Goal: Information Seeking & Learning: Learn about a topic

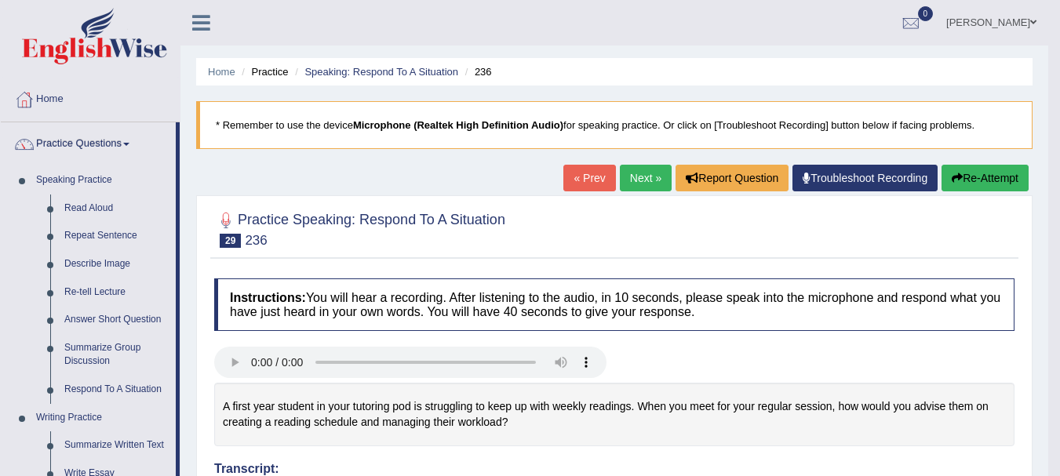
scroll to position [24, 0]
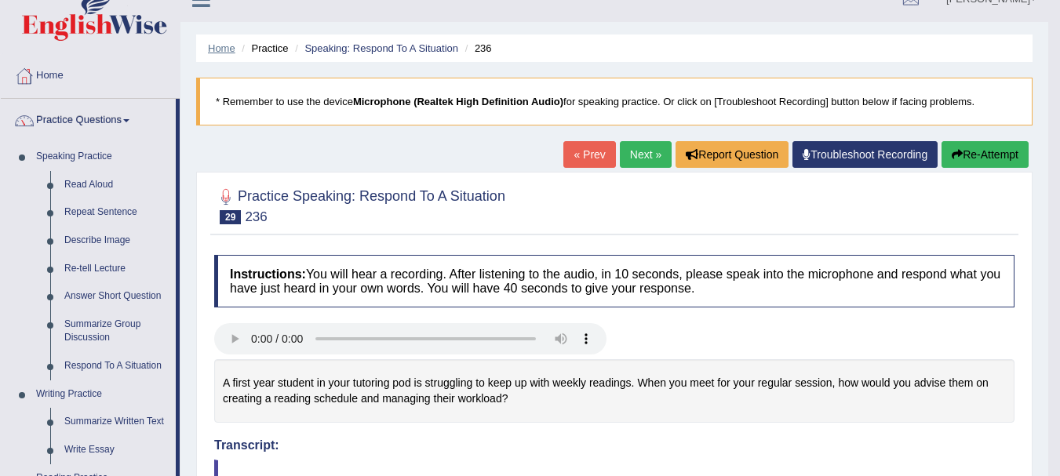
click at [230, 45] on link "Home" at bounding box center [221, 48] width 27 height 12
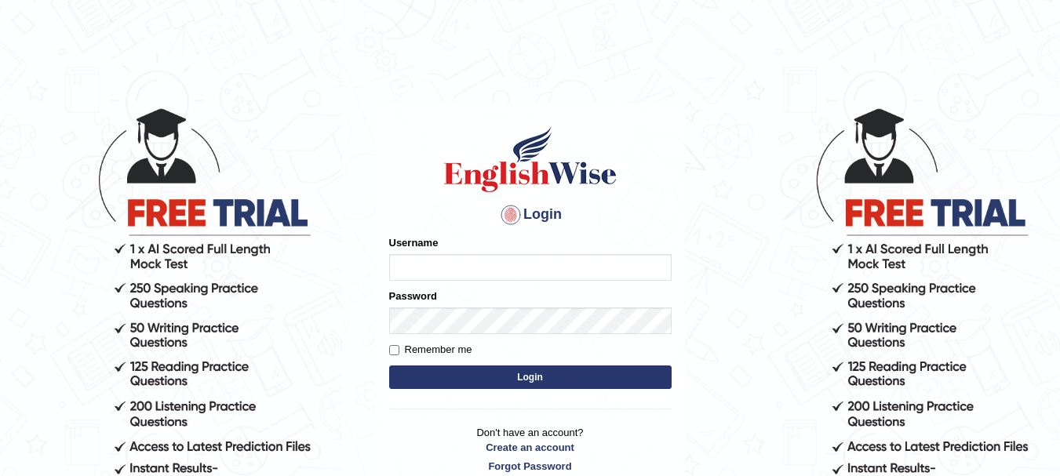
type input "ashwii"
click at [489, 372] on button "Login" at bounding box center [530, 377] width 282 height 24
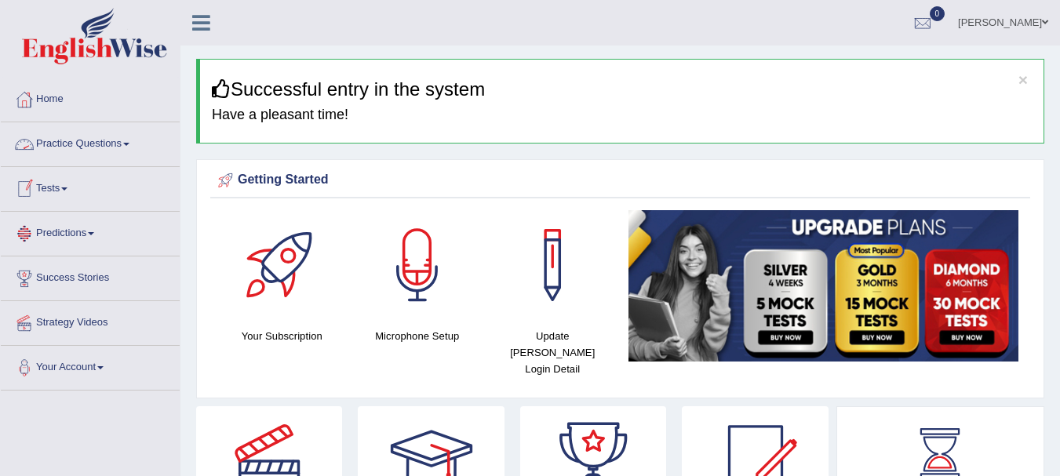
click at [129, 145] on span at bounding box center [126, 144] width 6 height 3
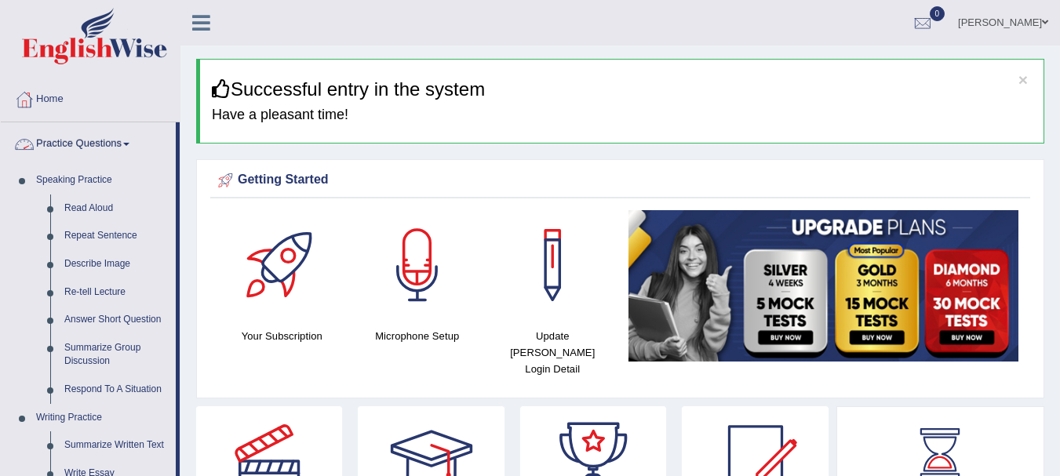
click at [130, 147] on link "Practice Questions" at bounding box center [88, 141] width 175 height 39
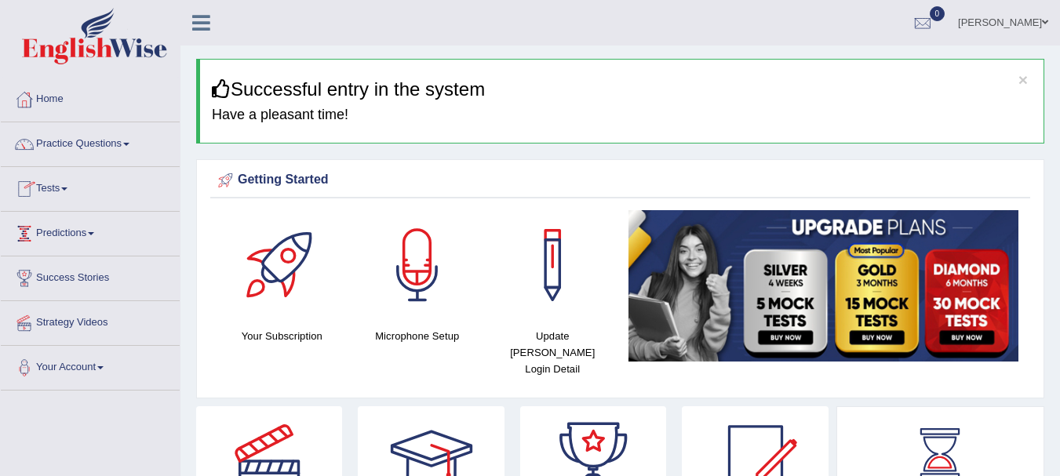
click at [67, 188] on span at bounding box center [64, 188] width 6 height 3
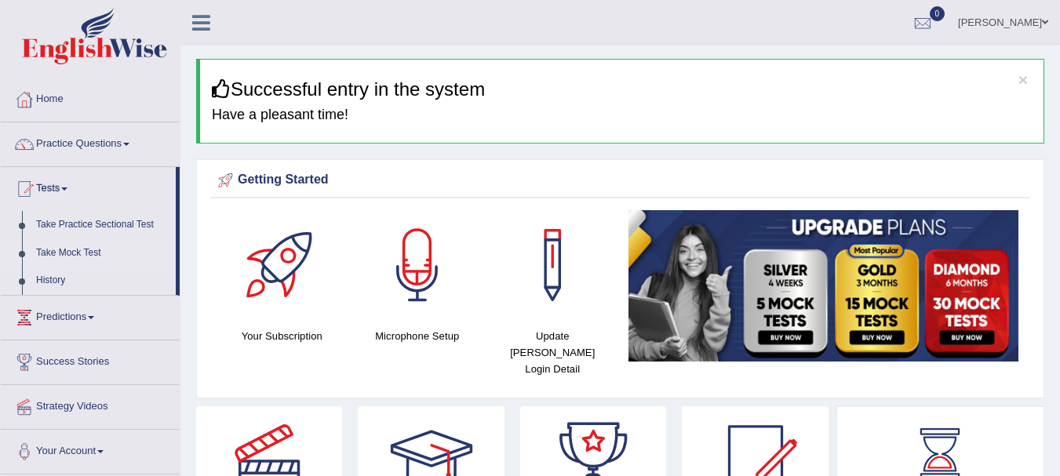
click at [85, 251] on link "Take Mock Test" at bounding box center [102, 253] width 147 height 28
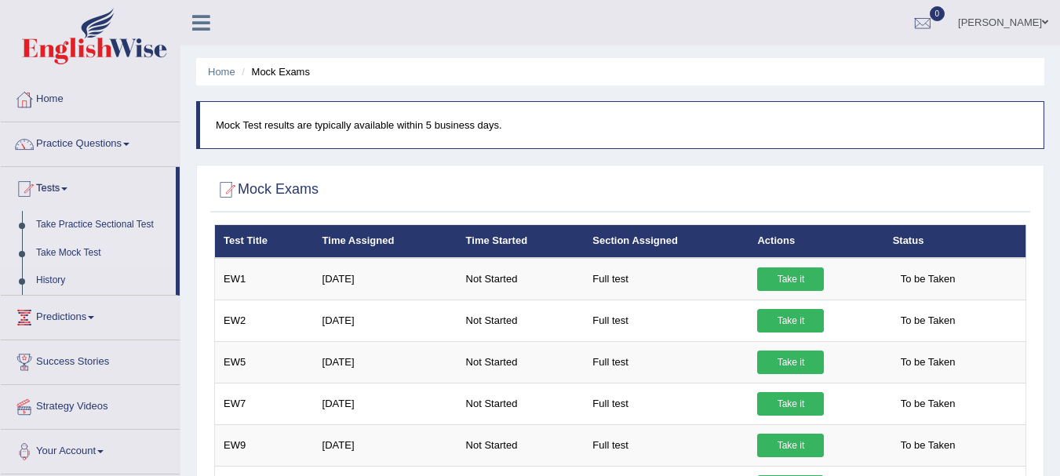
click at [121, 222] on link "Take Practice Sectional Test" at bounding box center [102, 225] width 147 height 28
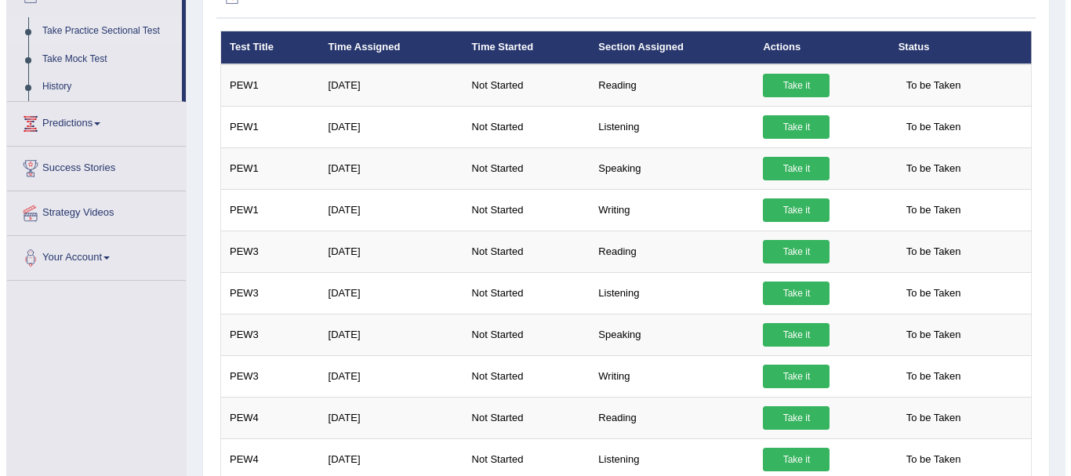
scroll to position [254, 0]
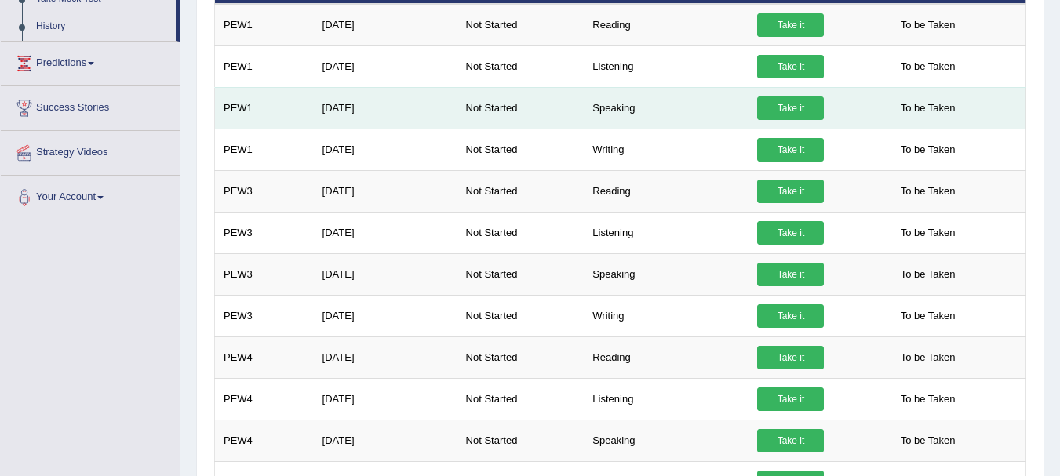
click at [776, 112] on link "Take it" at bounding box center [790, 108] width 67 height 24
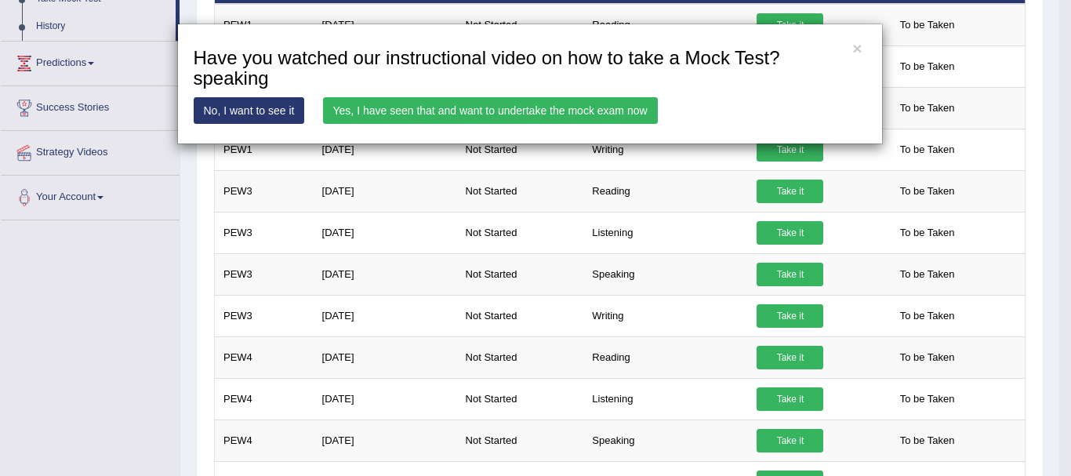
click at [372, 116] on link "Yes, I have seen that and want to undertake the mock exam now" at bounding box center [490, 110] width 335 height 27
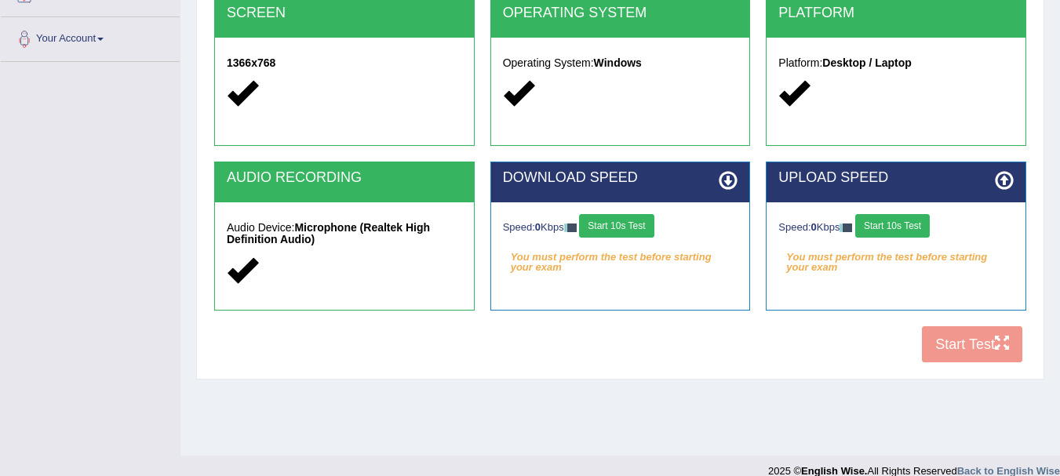
scroll to position [347, 0]
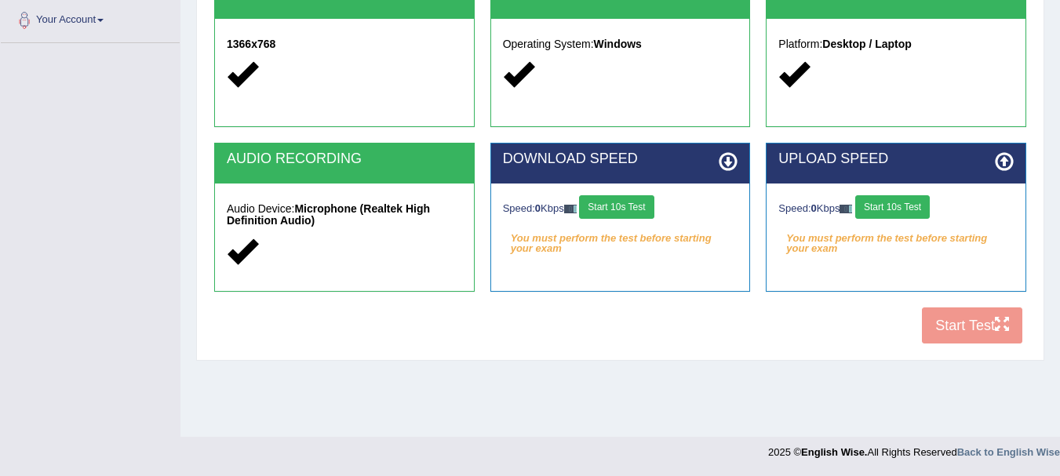
click at [635, 215] on button "Start 10s Test" at bounding box center [616, 207] width 75 height 24
click at [924, 202] on button "Start 10s Test" at bounding box center [892, 207] width 75 height 24
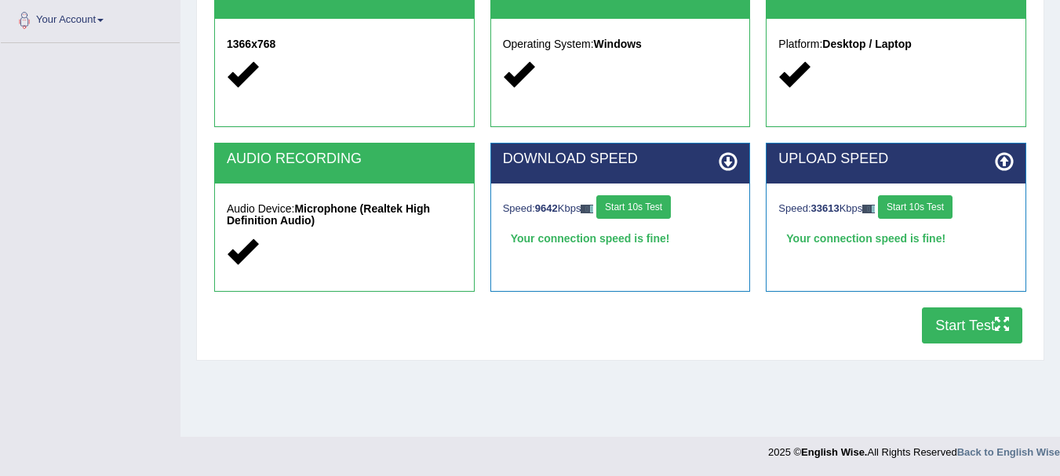
click at [951, 340] on button "Start Test" at bounding box center [972, 325] width 100 height 36
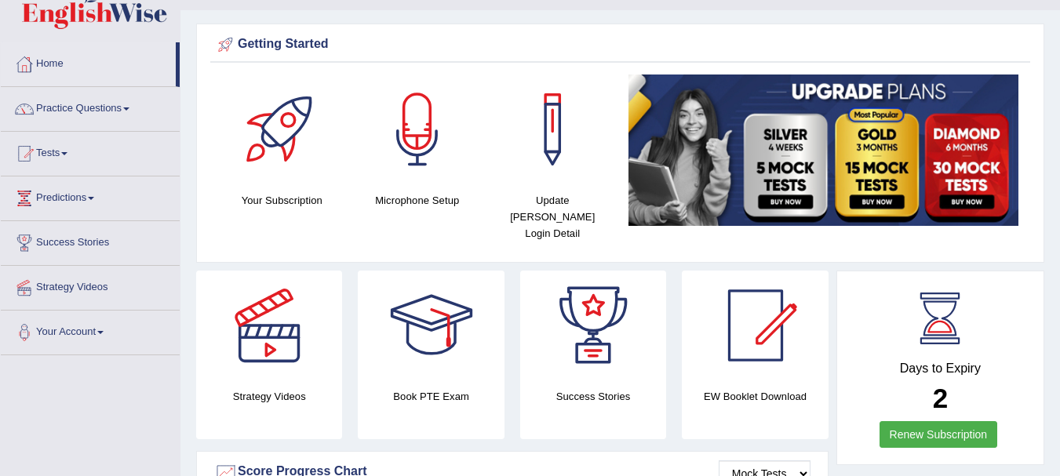
scroll to position [27, 0]
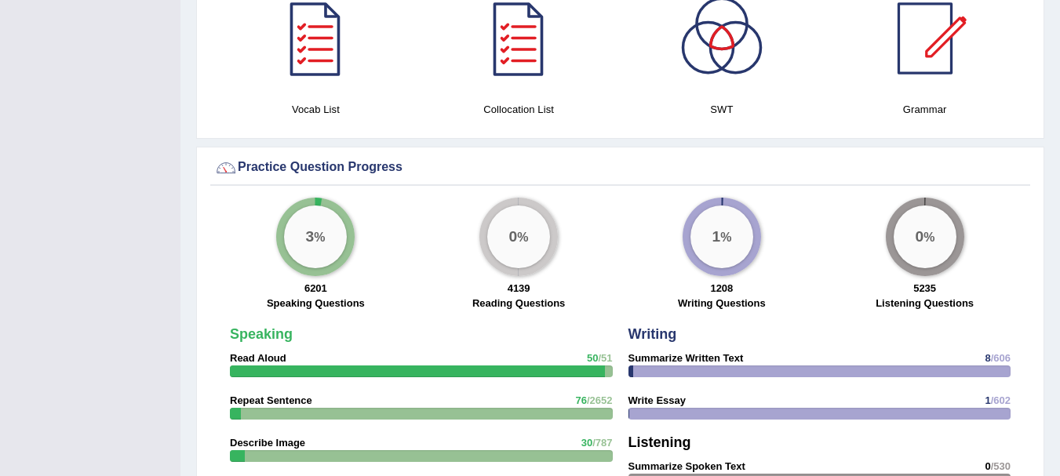
scroll to position [1779, 0]
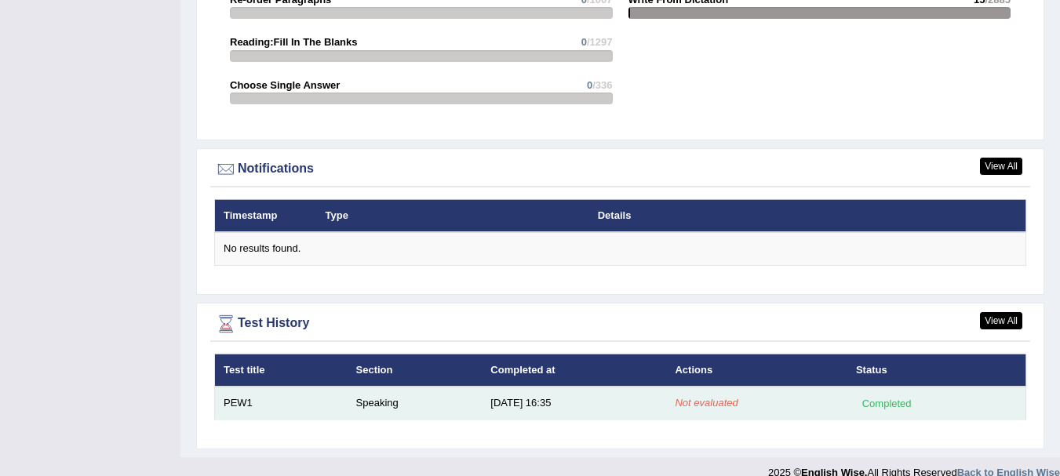
click at [235, 387] on td "PEW1" at bounding box center [281, 403] width 133 height 33
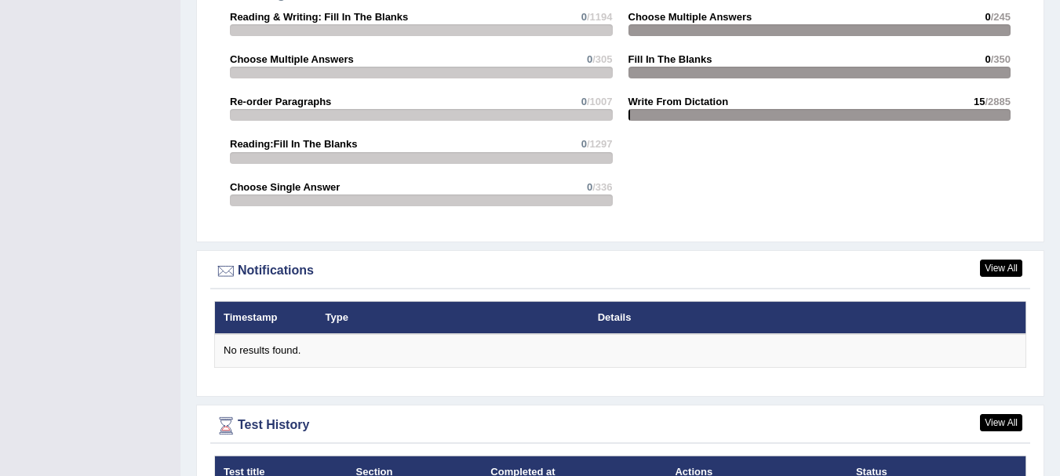
scroll to position [1779, 0]
